Goal: Information Seeking & Learning: Learn about a topic

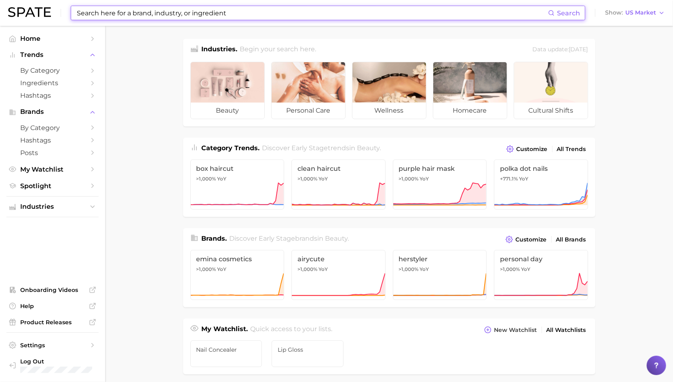
click at [220, 8] on input at bounding box center [312, 13] width 472 height 14
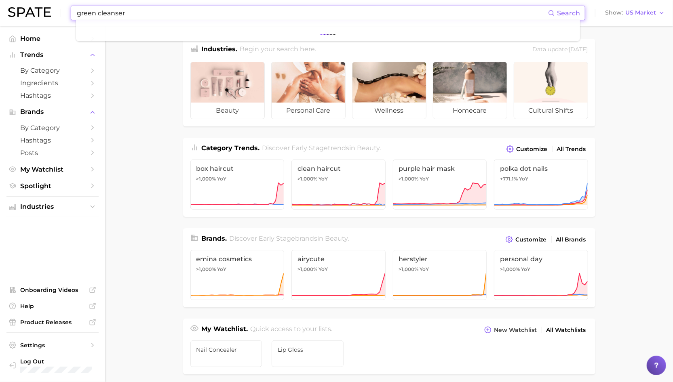
type input "green cleanser"
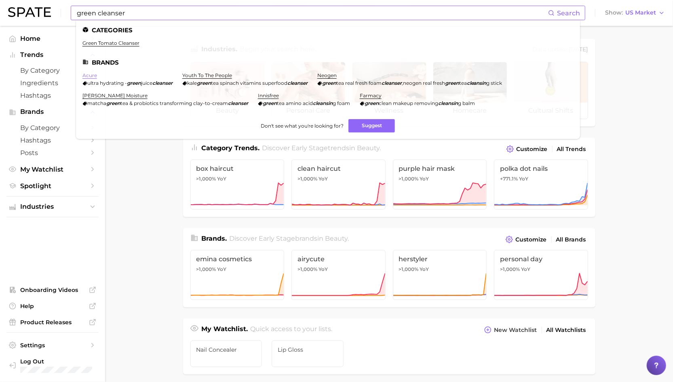
click at [87, 72] on link "acure" at bounding box center [89, 75] width 15 height 6
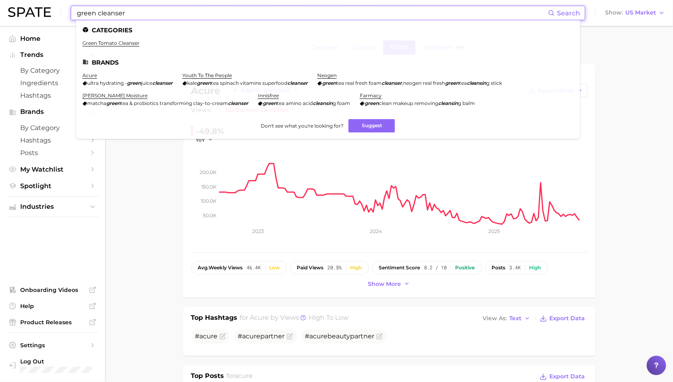
click at [148, 15] on input "green cleanser" at bounding box center [312, 13] width 472 height 14
click at [200, 77] on link "youth to the people" at bounding box center [207, 75] width 50 height 6
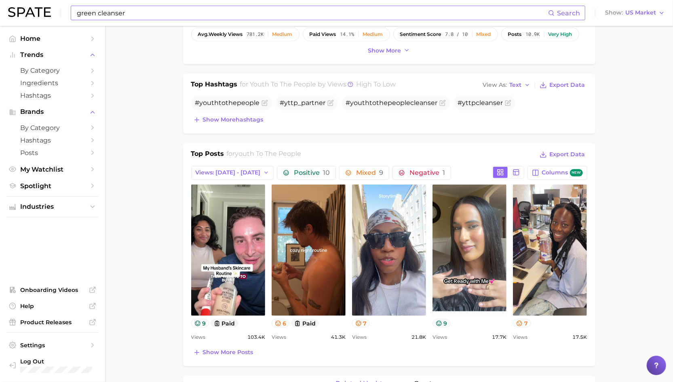
scroll to position [235, 0]
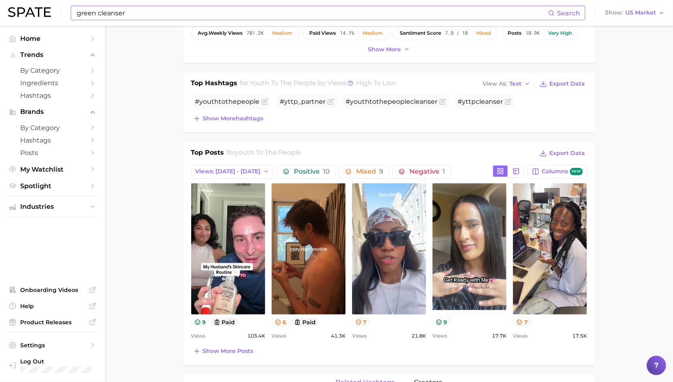
click at [166, 9] on input "green cleanser" at bounding box center [312, 13] width 472 height 14
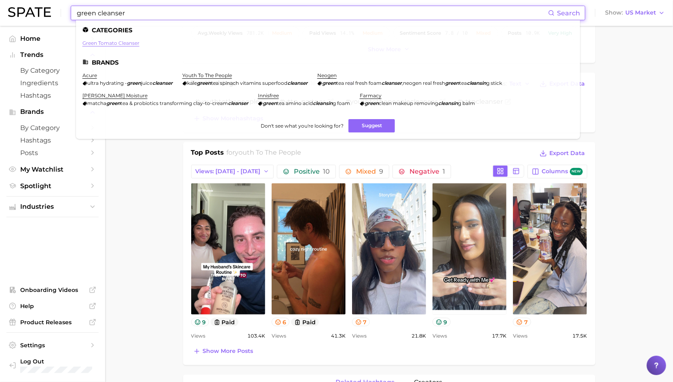
click at [115, 43] on link "green tomato cleanser" at bounding box center [110, 43] width 57 height 6
